Goal: Find specific page/section: Find specific page/section

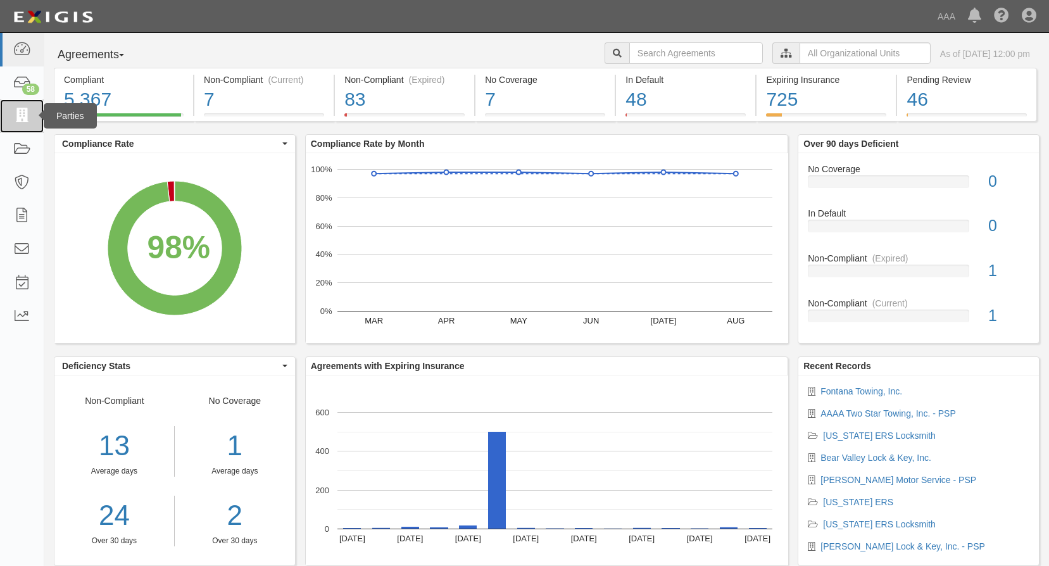
click at [22, 109] on icon at bounding box center [22, 116] width 18 height 15
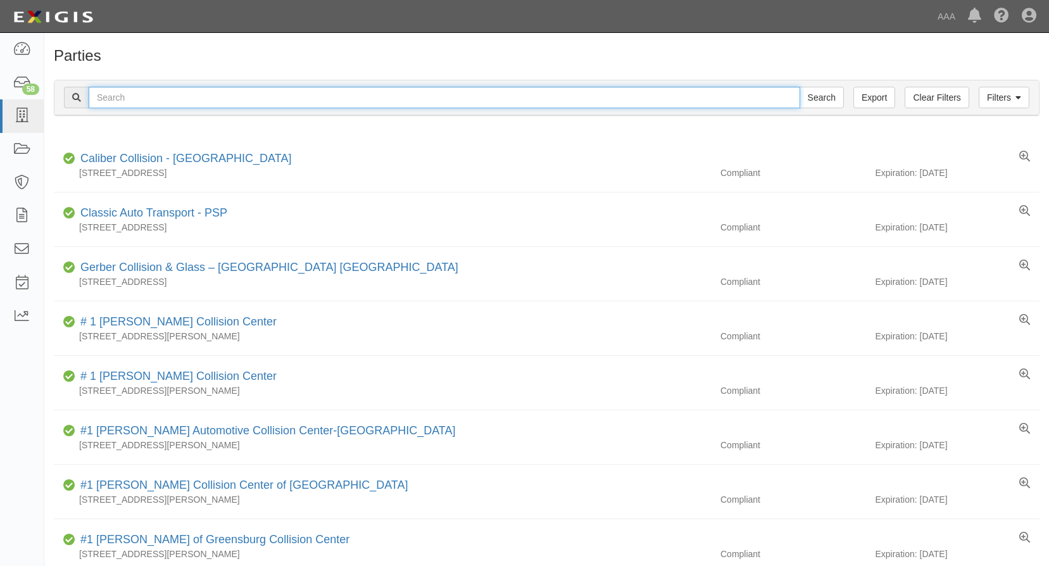
click at [174, 101] on input "text" at bounding box center [445, 98] width 712 height 22
type input "gonzalez tow"
click at [800, 87] on input "Search" at bounding box center [822, 98] width 44 height 22
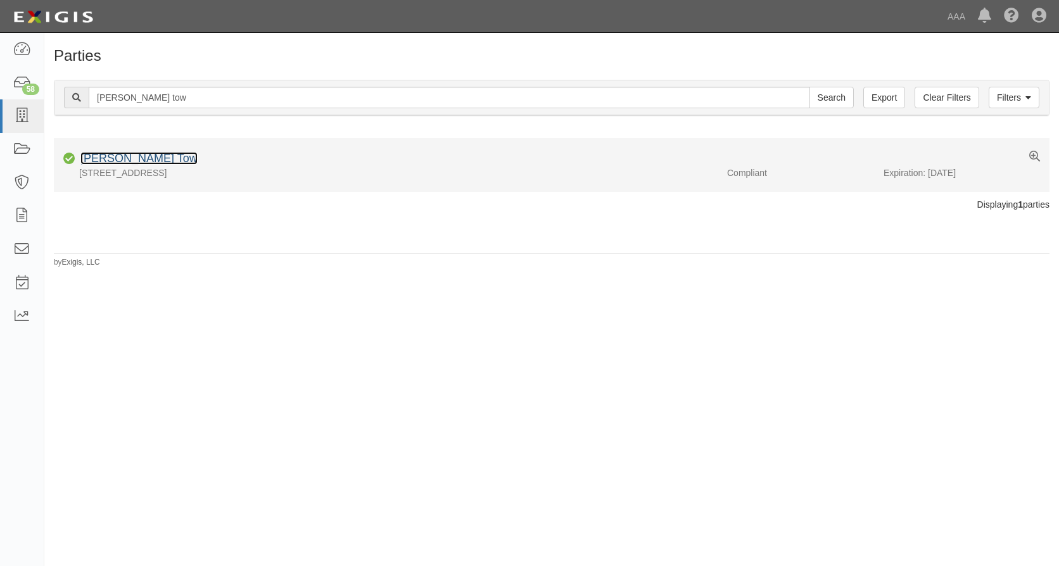
click at [110, 162] on link "Gonzalez Tow" at bounding box center [138, 158] width 117 height 13
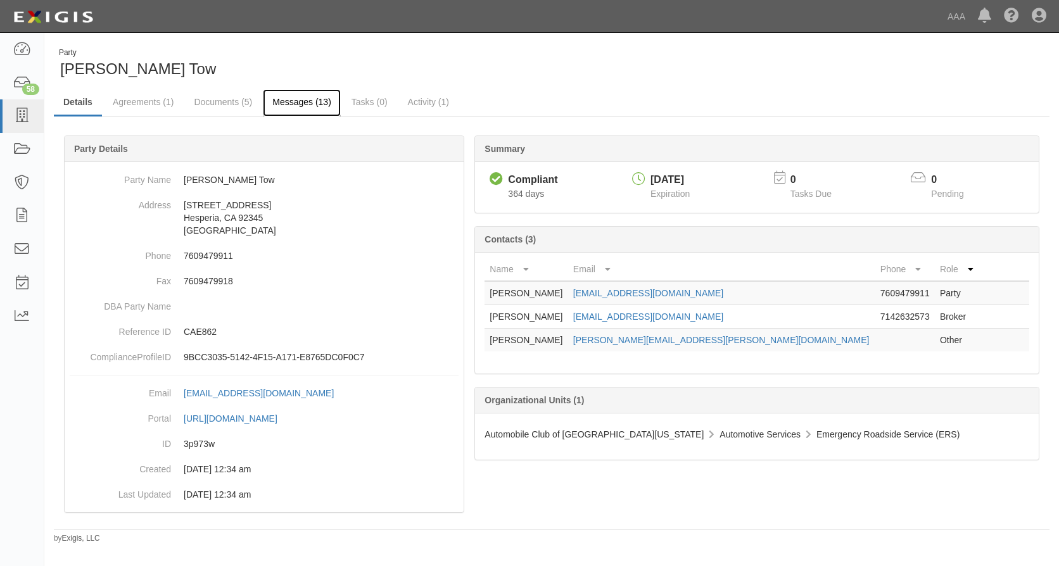
click at [300, 101] on link "Messages (13)" at bounding box center [302, 102] width 78 height 27
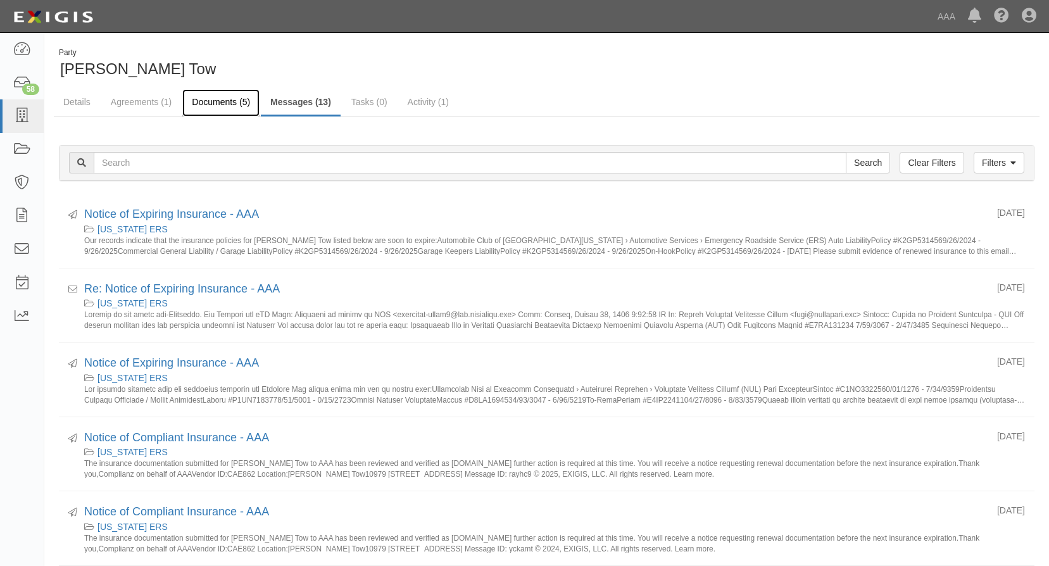
click at [206, 101] on link "Documents (5)" at bounding box center [220, 102] width 77 height 27
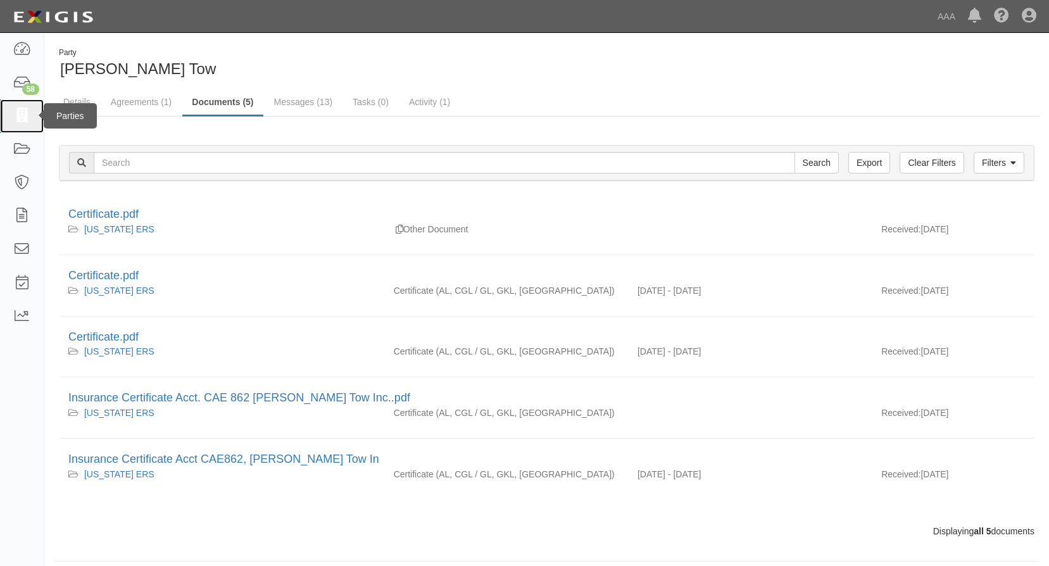
click at [29, 112] on icon at bounding box center [22, 116] width 18 height 15
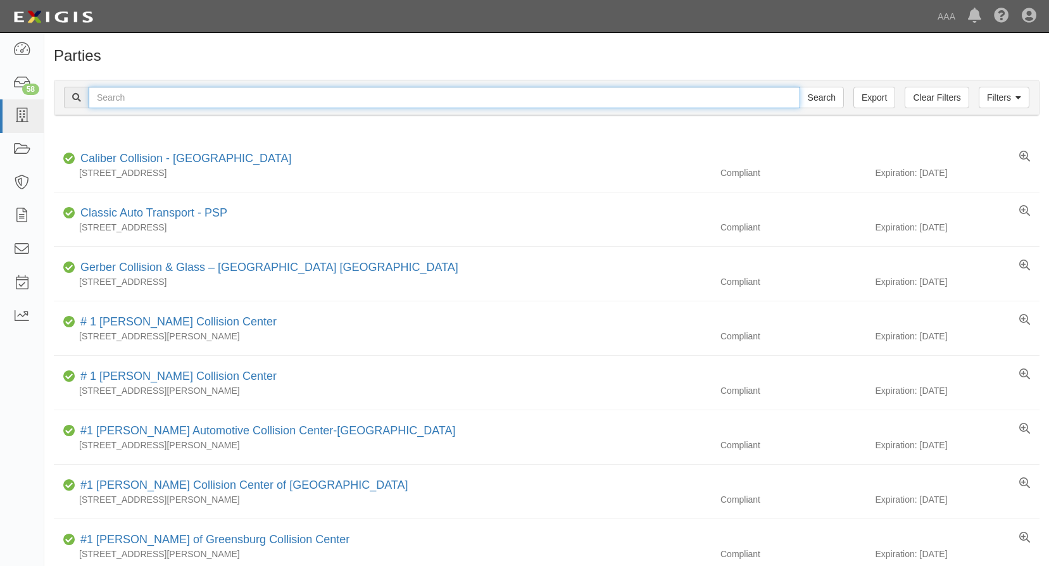
click at [206, 99] on input "text" at bounding box center [445, 98] width 712 height 22
type input "two star towing"
click at [800, 87] on input "Search" at bounding box center [822, 98] width 44 height 22
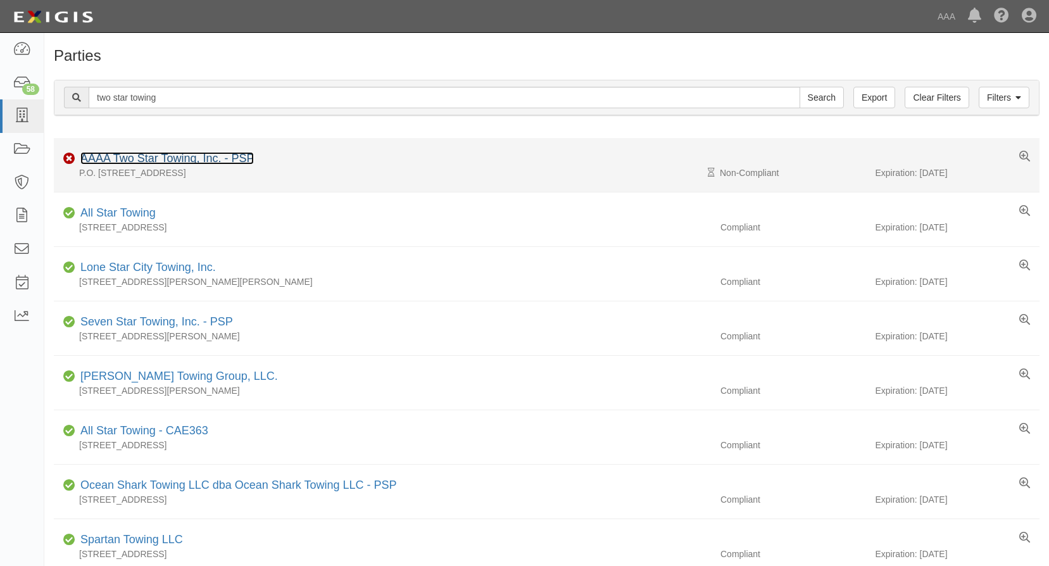
click at [179, 160] on link "AAAA Two Star Towing, Inc. - PSP" at bounding box center [167, 158] width 174 height 13
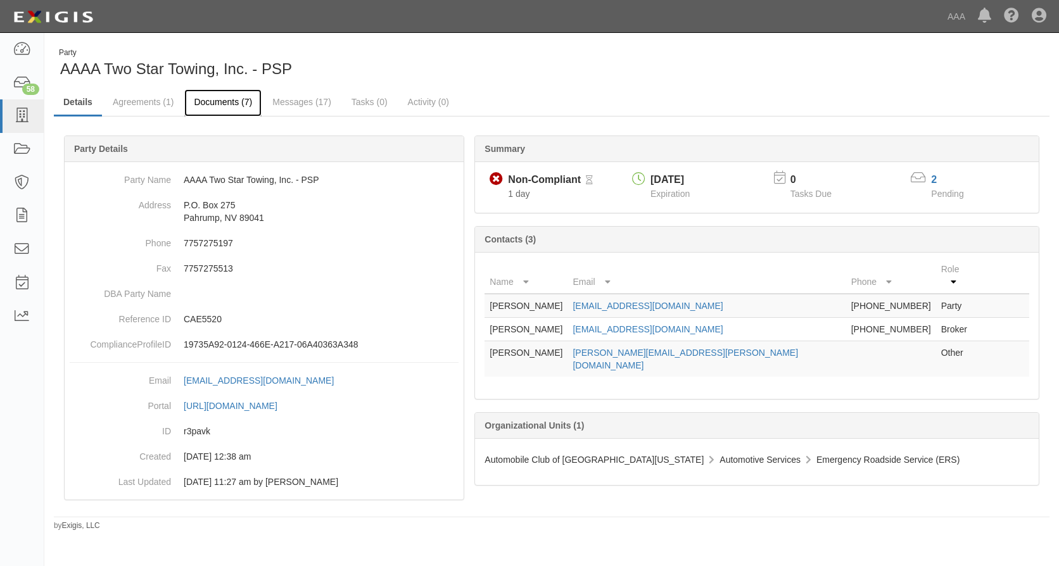
click at [234, 100] on link "Documents (7)" at bounding box center [222, 102] width 77 height 27
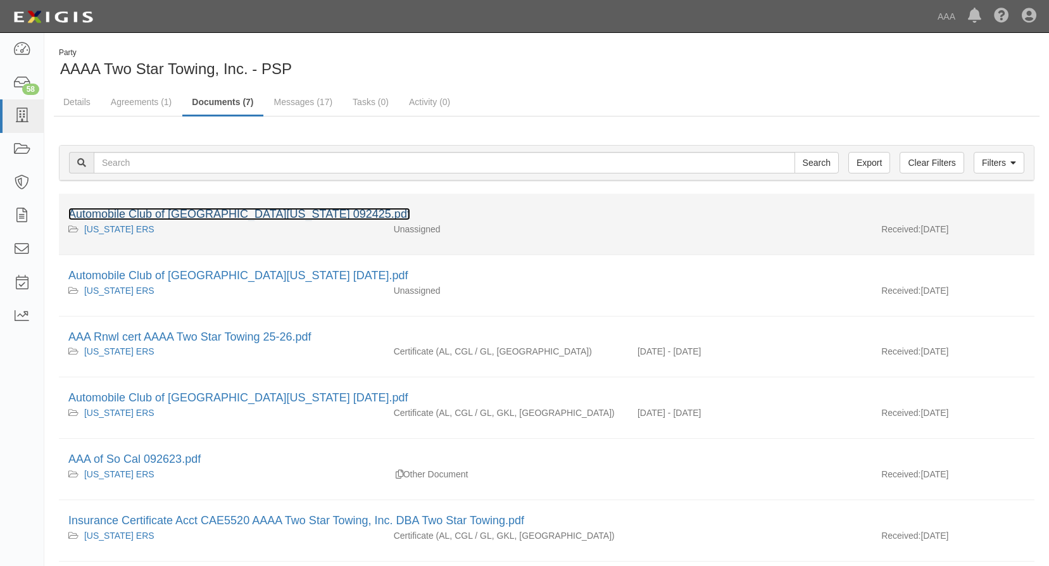
click at [227, 215] on link "Automobile Club of [GEOGRAPHIC_DATA][US_STATE] 092425.pdf" at bounding box center [239, 214] width 342 height 13
